Goal: Task Accomplishment & Management: Use online tool/utility

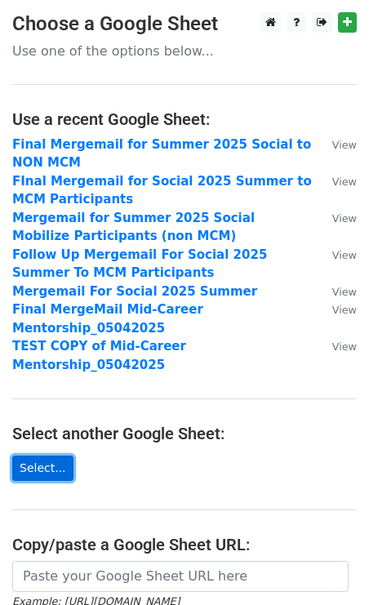
click at [44, 455] on link "Select..." at bounding box center [42, 467] width 61 height 25
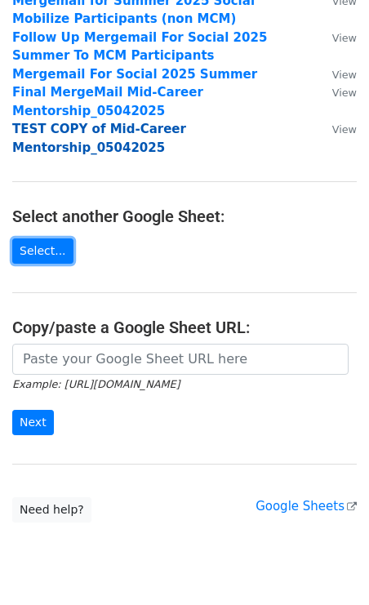
scroll to position [246, 0]
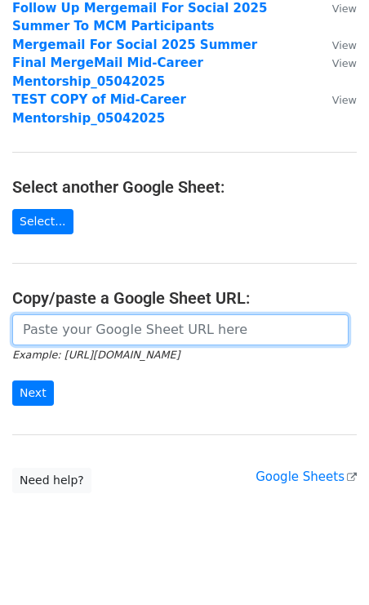
click at [124, 317] on input "url" at bounding box center [180, 329] width 336 height 31
click at [74, 314] on input "url" at bounding box center [180, 329] width 336 height 31
paste input "https://docs.google.com/spreadsheets/d/1zdVb9ircY3j2uOzPIsWTLY_zgYK41LpI/edit?g…"
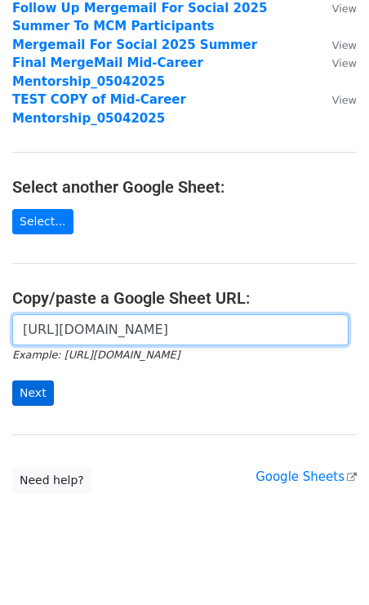
type input "https://docs.google.com/spreadsheets/d/1zdVb9ircY3j2uOzPIsWTLY_zgYK41LpI/edit?g…"
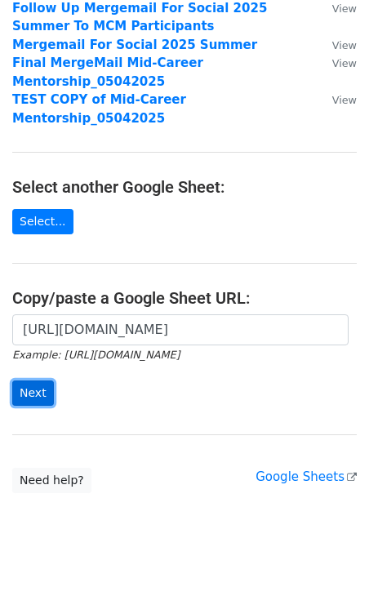
click at [38, 380] on input "Next" at bounding box center [33, 392] width 42 height 25
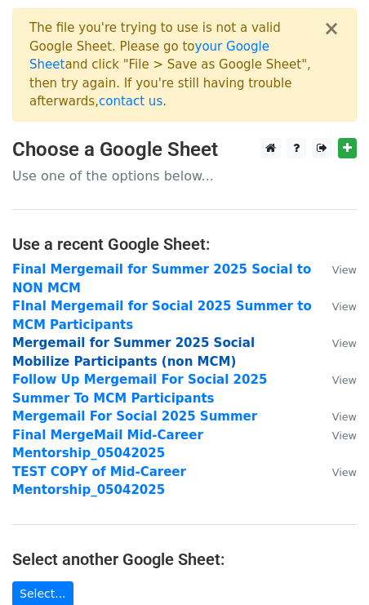
scroll to position [353, 0]
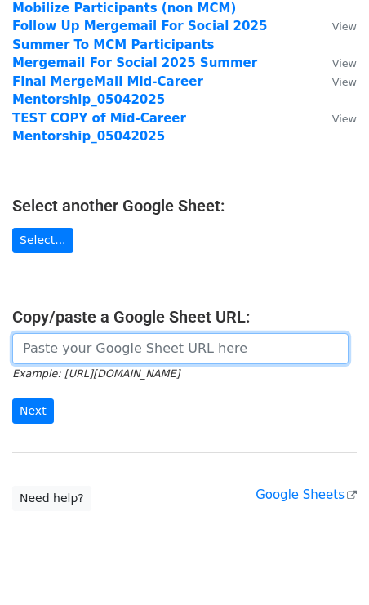
click at [81, 333] on input "url" at bounding box center [180, 348] width 336 height 31
paste input "https://docs.google.com/spreadsheets/d/12cKZLYj3t7PZ_Olol6IFWaLnakt3z495OZ4Ieqa…"
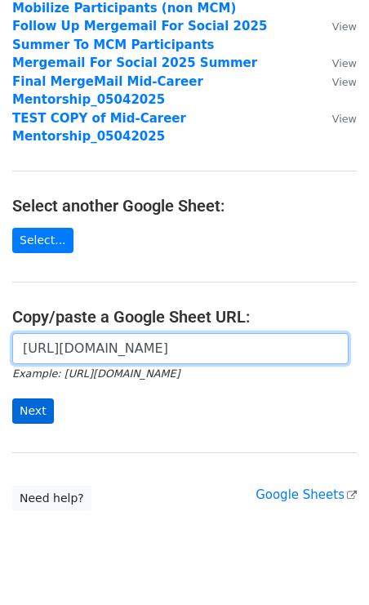
type input "https://docs.google.com/spreadsheets/d/12cKZLYj3t7PZ_Olol6IFWaLnakt3z495OZ4Ieqa…"
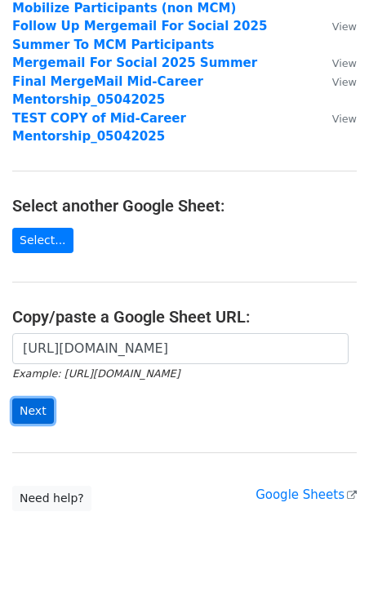
click at [31, 398] on input "Next" at bounding box center [33, 410] width 42 height 25
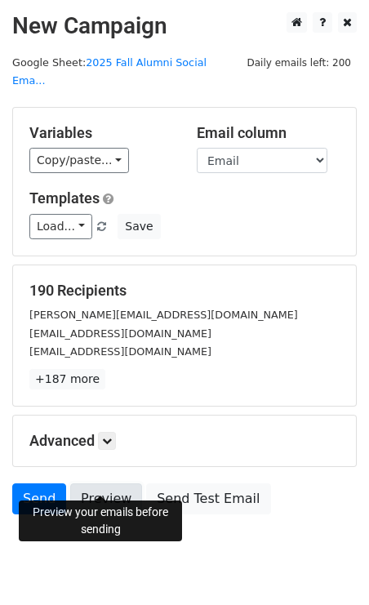
click at [100, 483] on link "Preview" at bounding box center [106, 498] width 72 height 31
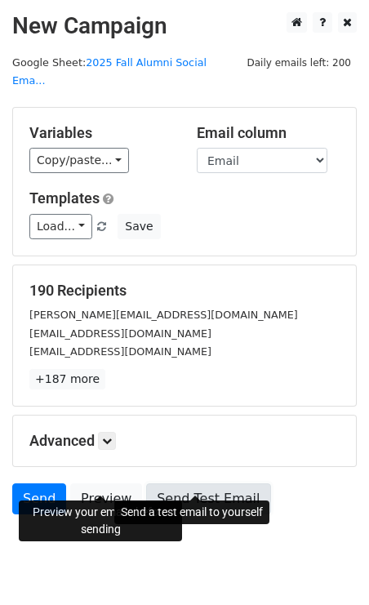
click at [179, 483] on link "Send Test Email" at bounding box center [208, 498] width 124 height 31
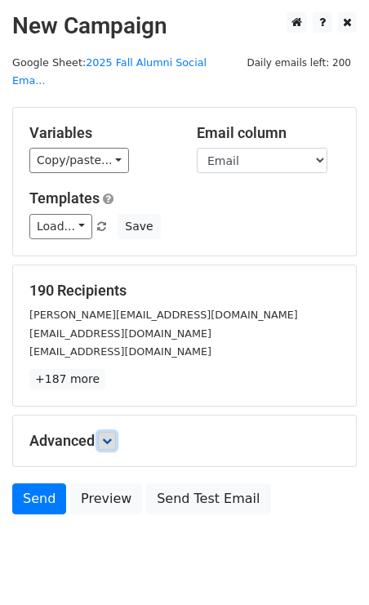
click at [112, 436] on icon at bounding box center [107, 441] width 10 height 10
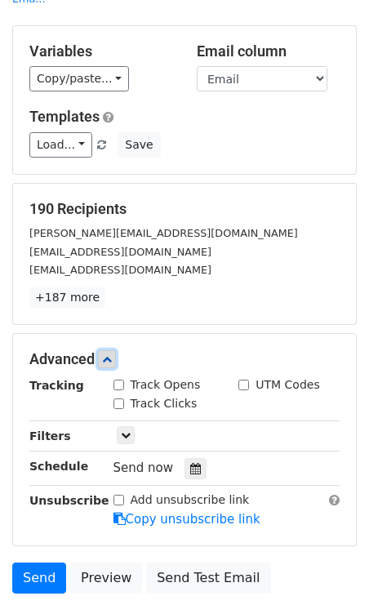
scroll to position [85, 0]
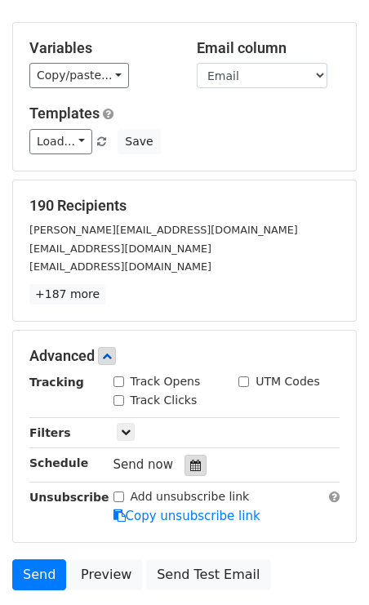
click at [194, 455] on div at bounding box center [195, 465] width 22 height 21
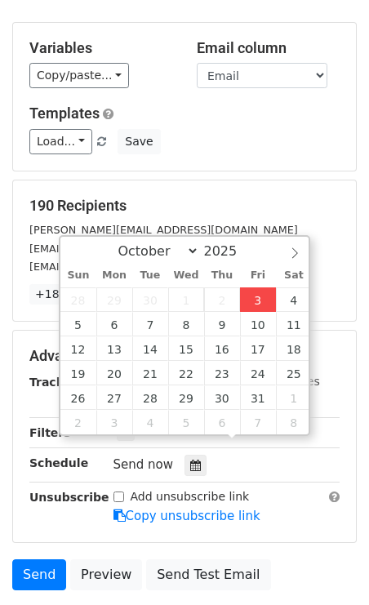
type input "[DATE] 12:35"
type input "35"
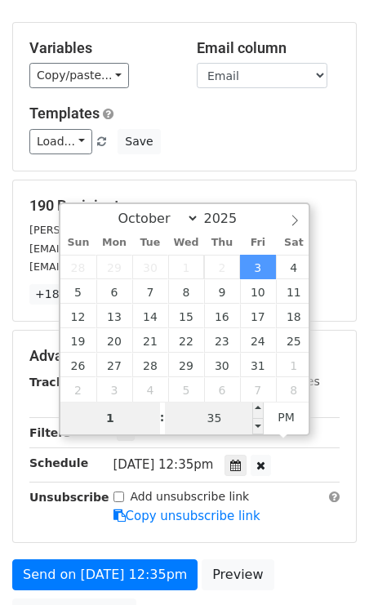
type input "1"
type input "[DATE] 13:35"
type input "01"
click at [210, 418] on input "35" at bounding box center [215, 417] width 100 height 33
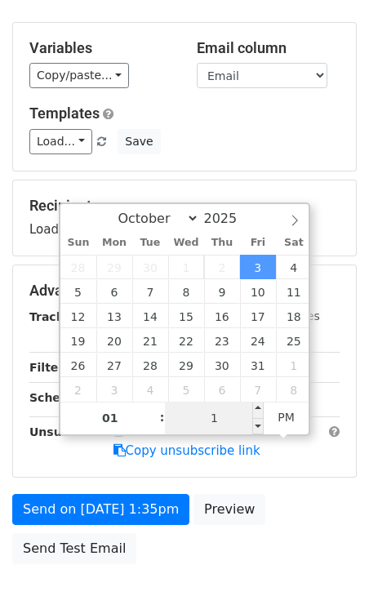
type input "10"
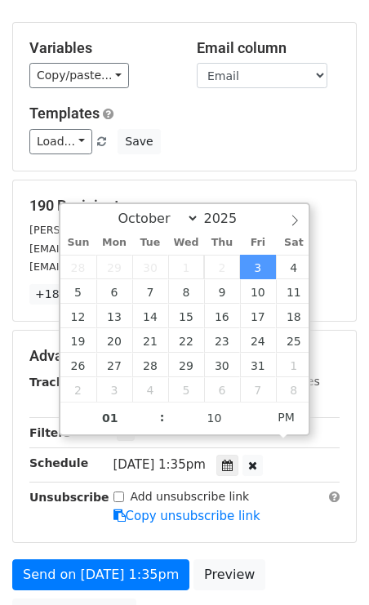
type input "[DATE] 13:10"
click at [258, 526] on form "Variables Copy/paste... {{First Name}} {{Last Name}} {{Email}} Email column Fir…" at bounding box center [184, 329] width 344 height 615
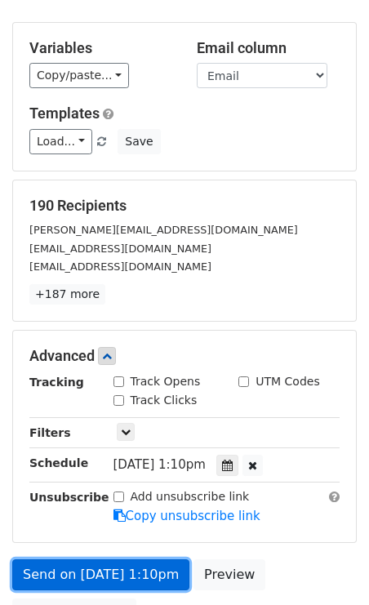
click at [87, 559] on link "Send on [DATE] 1:10pm" at bounding box center [100, 574] width 177 height 31
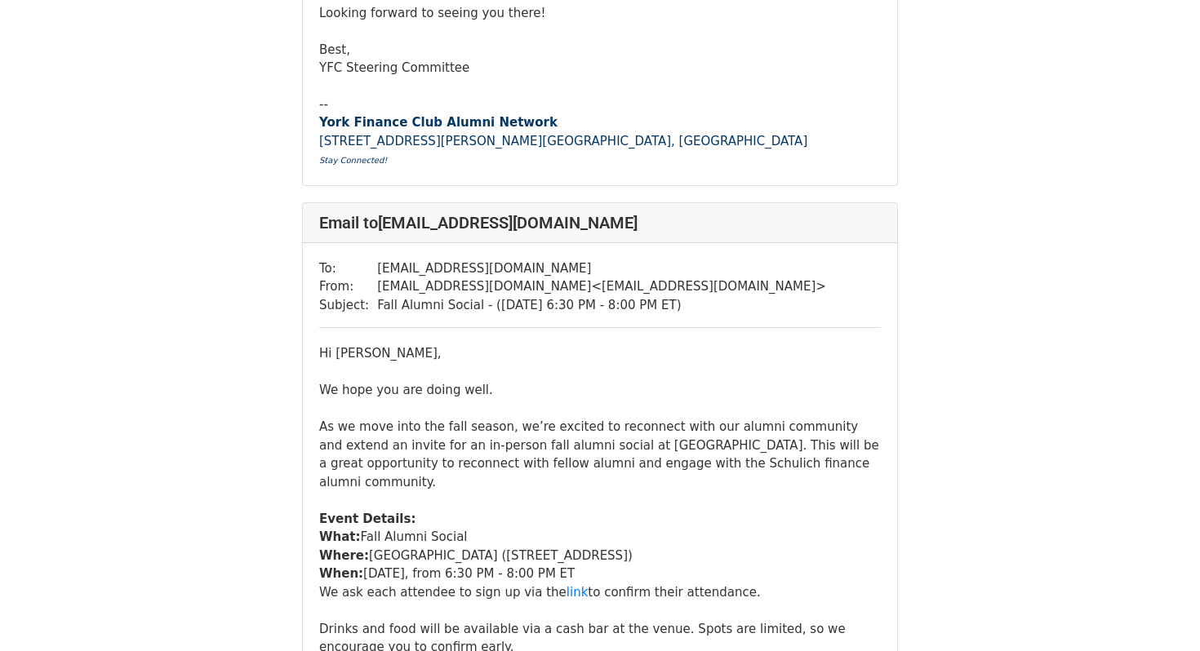
scroll to position [32257, 0]
